Goal: Find specific page/section: Find specific page/section

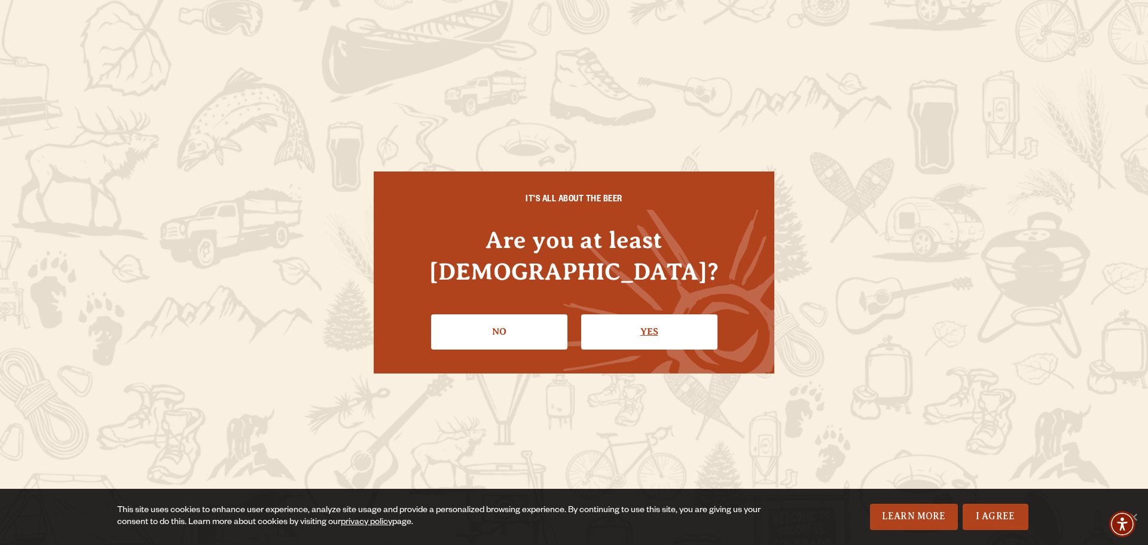
click at [617, 314] on link "Yes" at bounding box center [649, 331] width 136 height 35
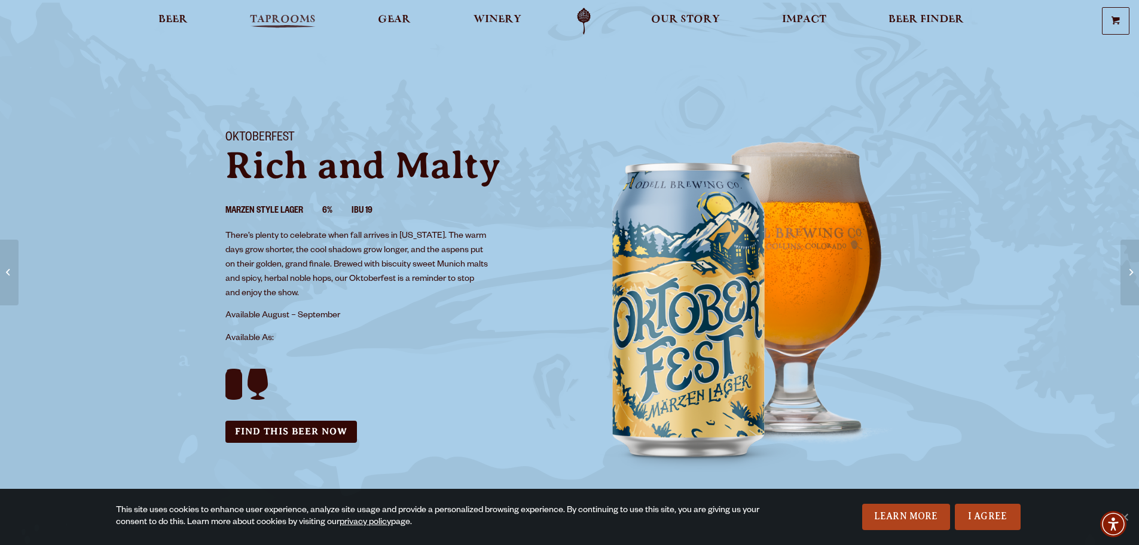
click at [296, 21] on span "Taprooms" at bounding box center [283, 20] width 66 height 10
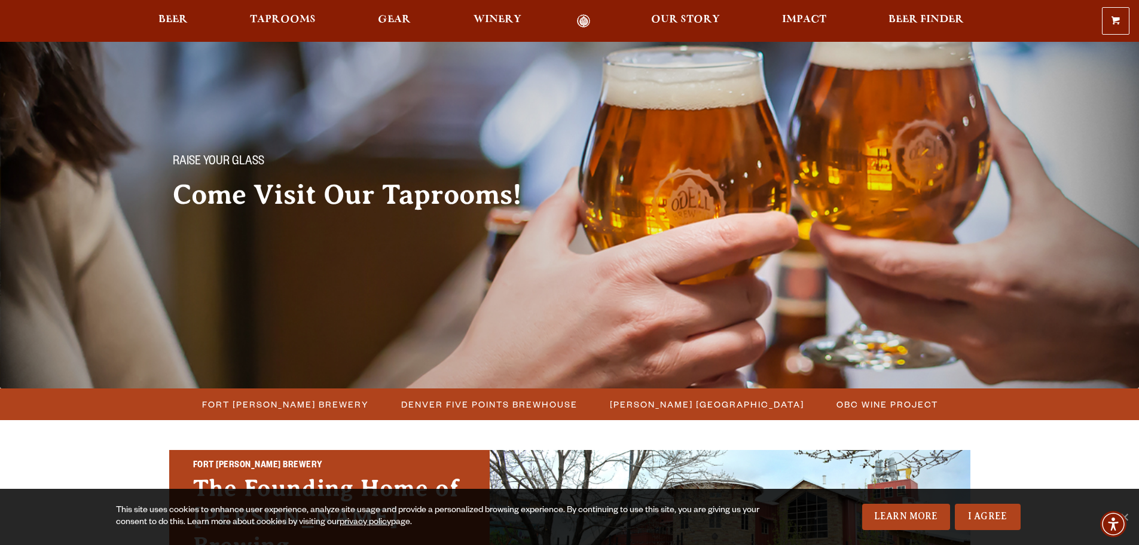
scroll to position [239, 0]
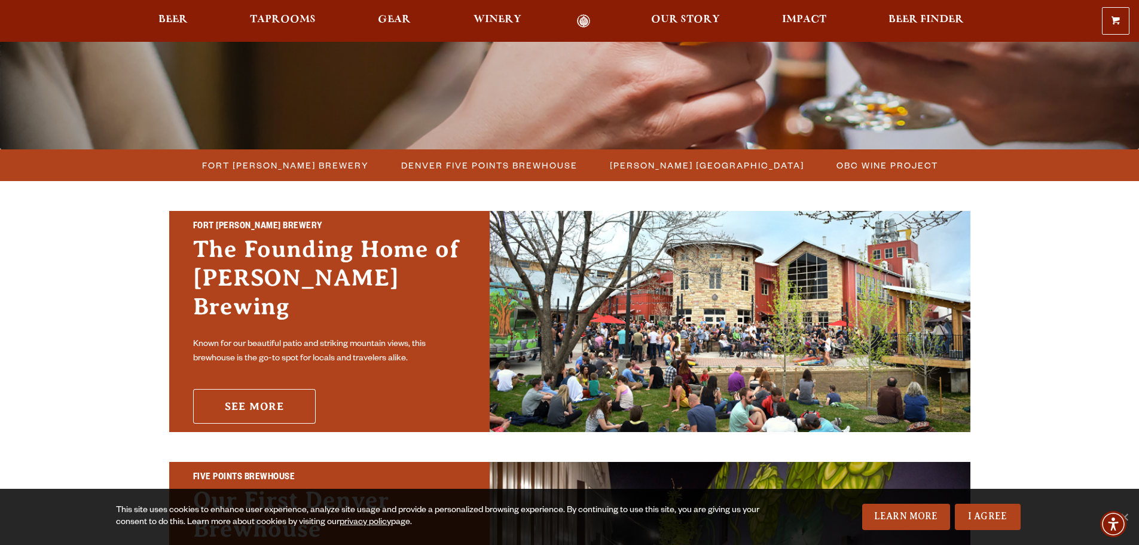
click at [270, 402] on link "See More" at bounding box center [254, 406] width 123 height 35
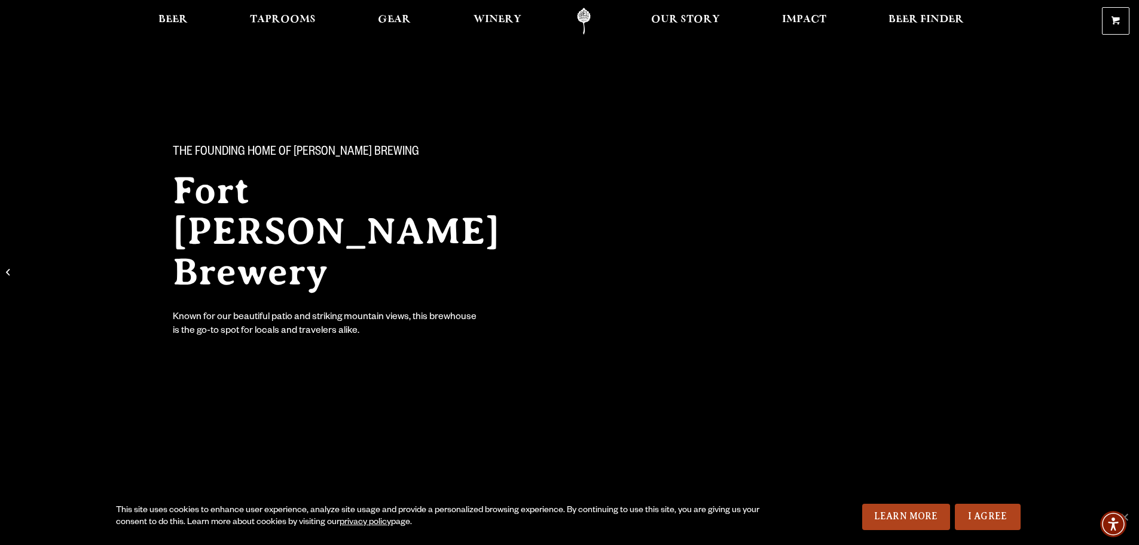
scroll to position [359, 0]
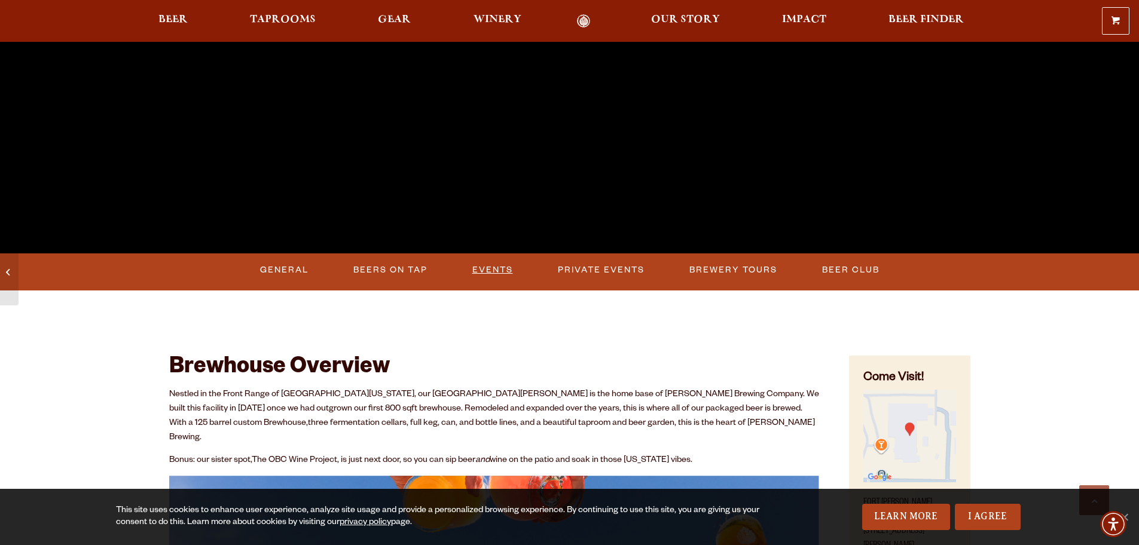
click at [490, 273] on link "Events" at bounding box center [492, 269] width 50 height 27
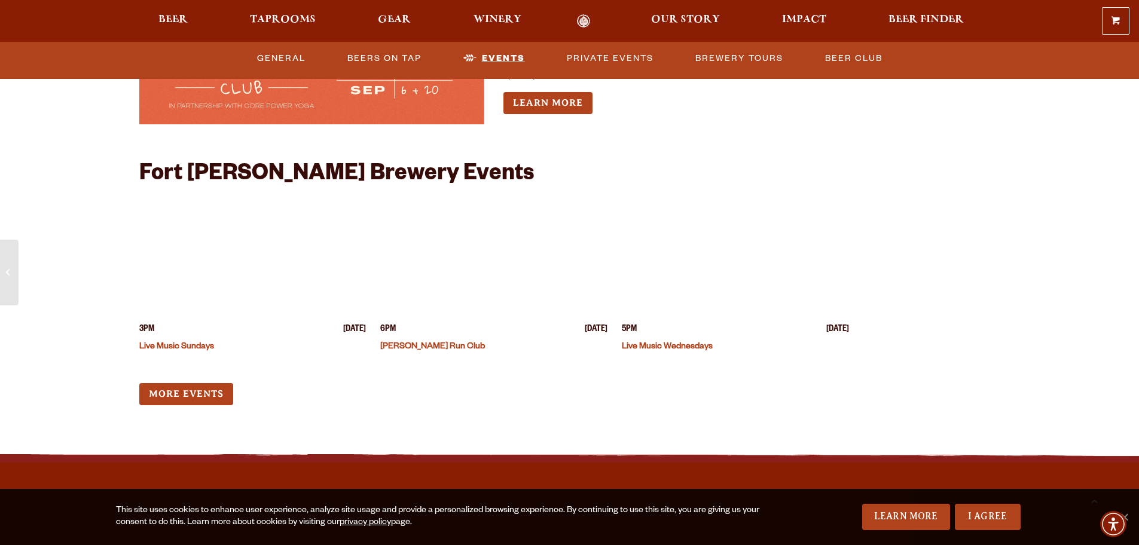
scroll to position [2985, 0]
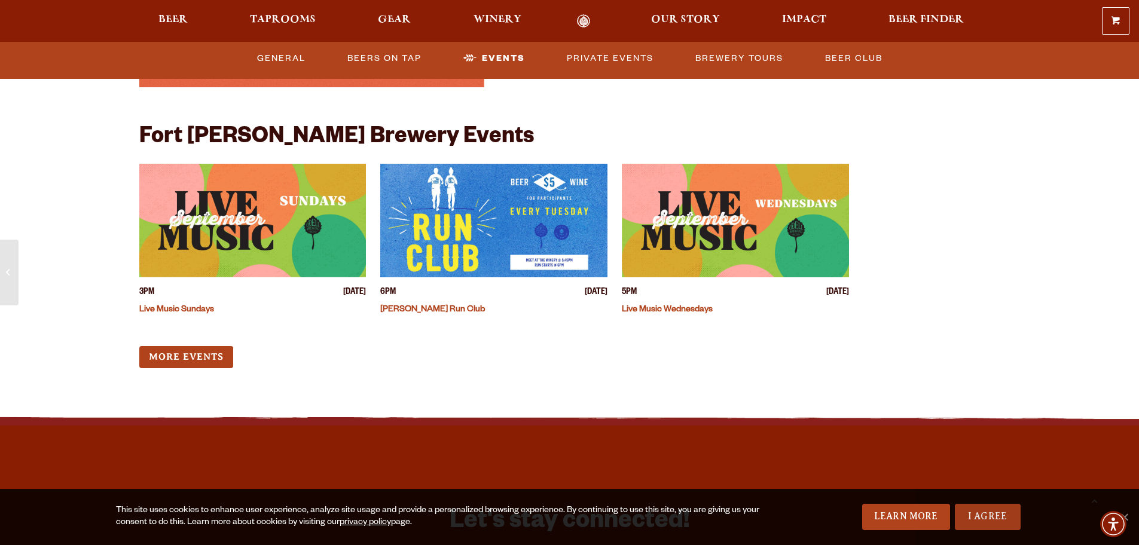
click at [974, 522] on link "I Agree" at bounding box center [988, 517] width 66 height 26
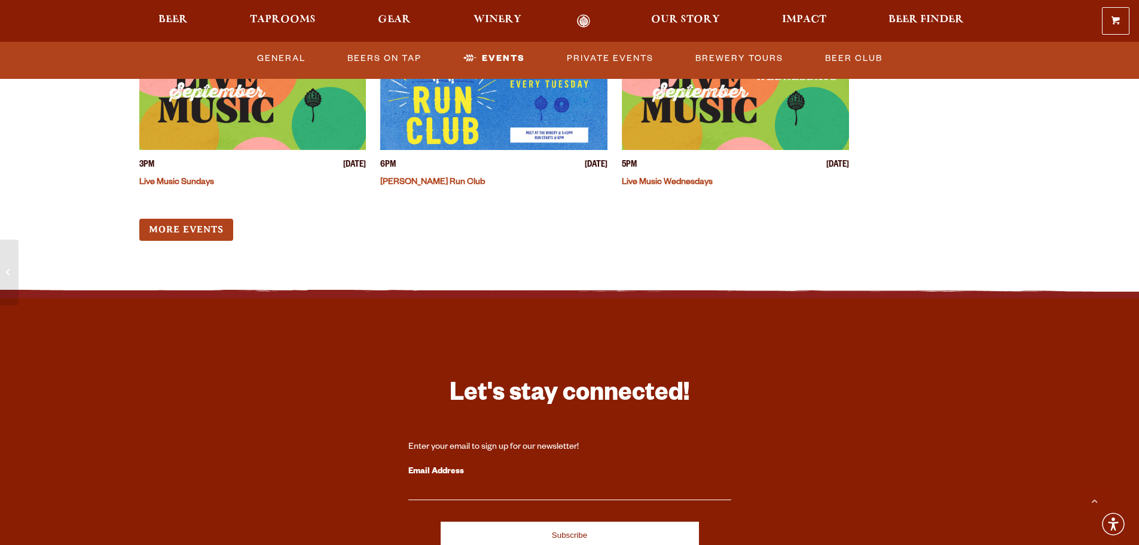
scroll to position [2925, 0]
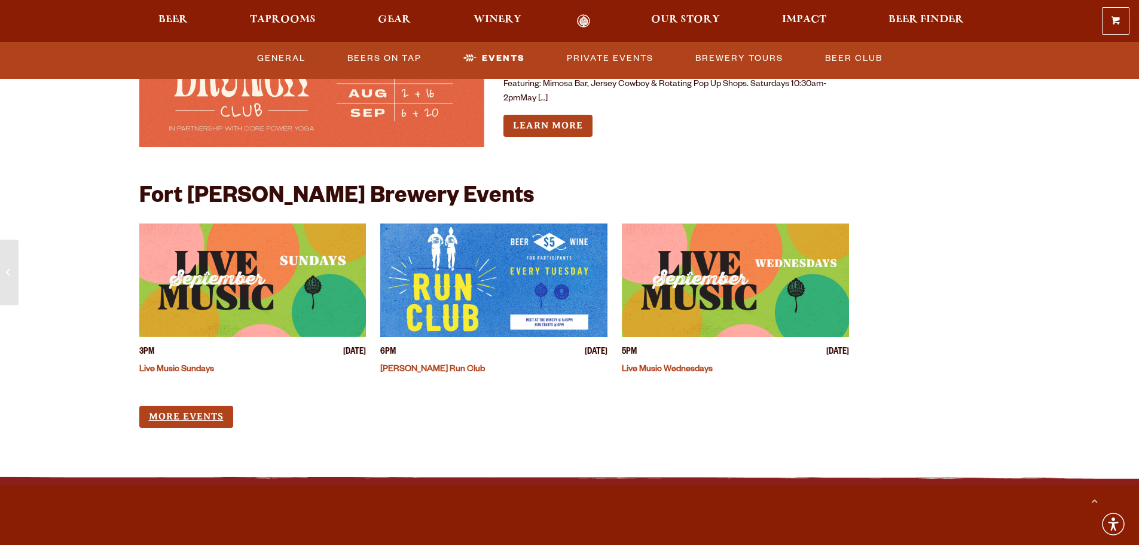
click at [179, 412] on link "More Events" at bounding box center [186, 417] width 94 height 22
